Goal: Check status

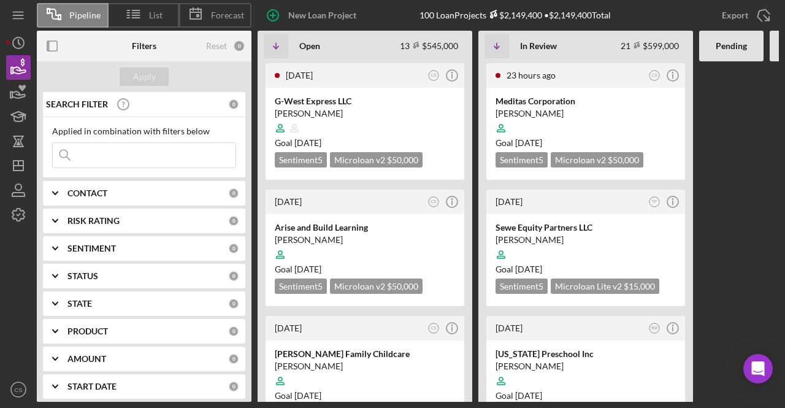
click at [121, 159] on input at bounding box center [144, 155] width 183 height 25
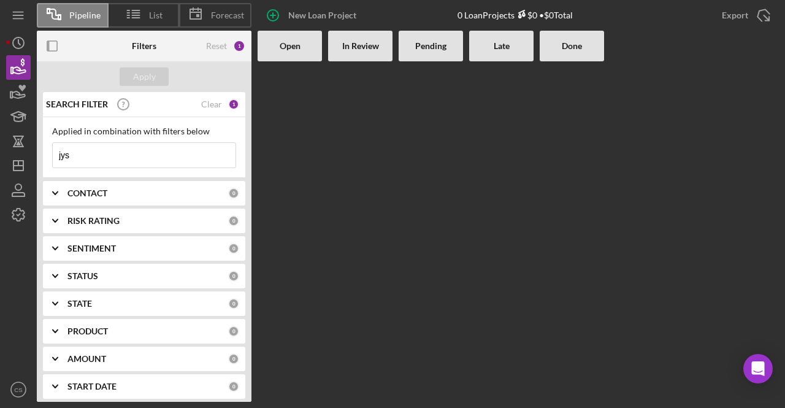
click at [113, 169] on div "Applied in combination with filters below jys Icon/Menu Close" at bounding box center [144, 147] width 202 height 61
click at [124, 158] on input "jys" at bounding box center [144, 155] width 183 height 25
type input "j"
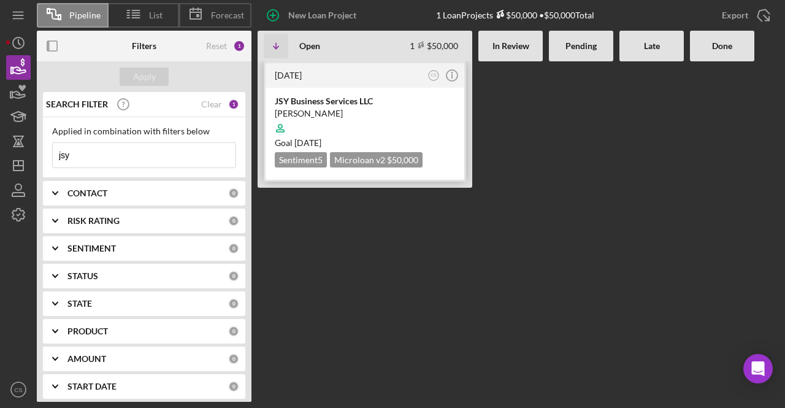
type input "jsy"
click at [351, 125] on div at bounding box center [365, 128] width 180 height 23
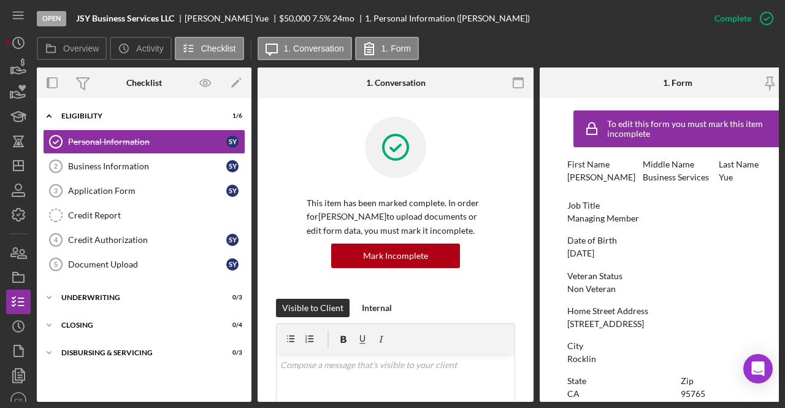
click at [510, 155] on div "This item has been marked complete. In order for [PERSON_NAME] to upload docume…" at bounding box center [395, 208] width 239 height 182
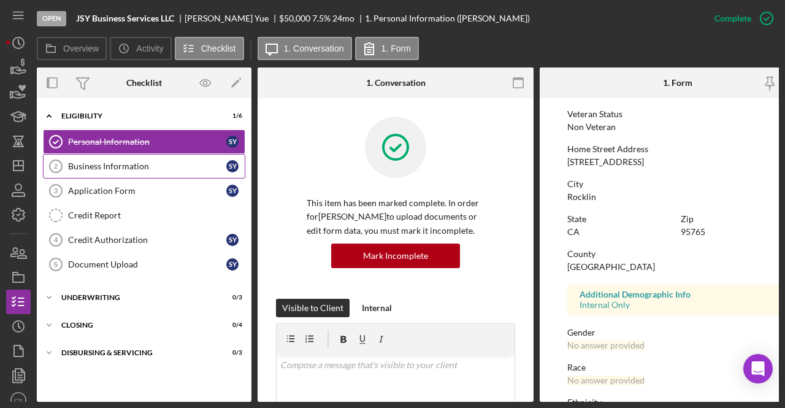
click at [150, 169] on div "Business Information" at bounding box center [147, 166] width 158 height 10
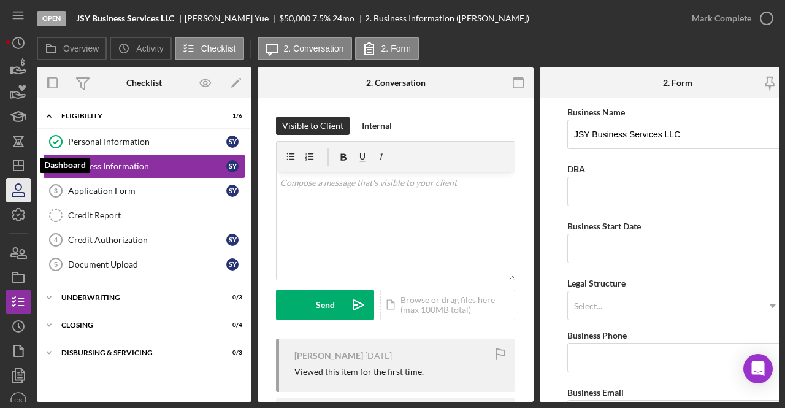
click at [15, 184] on icon "button" at bounding box center [18, 190] width 31 height 31
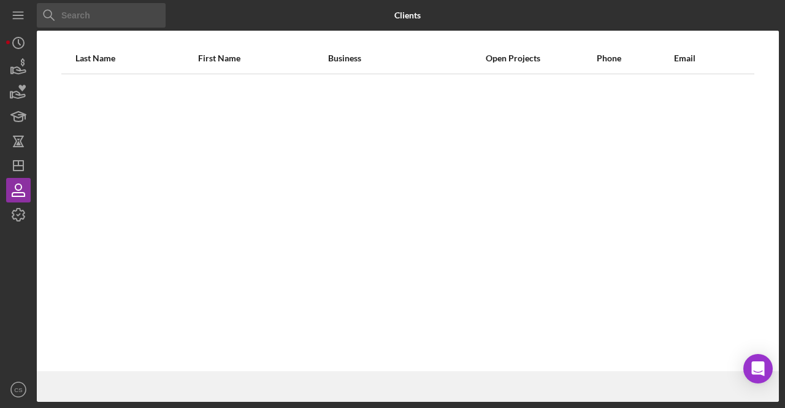
click at [116, 20] on input at bounding box center [101, 15] width 129 height 25
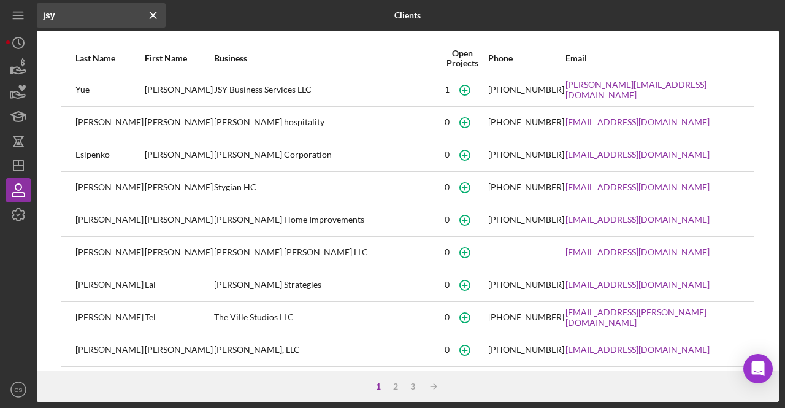
type input "jsy"
click at [429, 83] on div "JSY Business Services LLC" at bounding box center [325, 90] width 222 height 31
